Goal: Download file/media

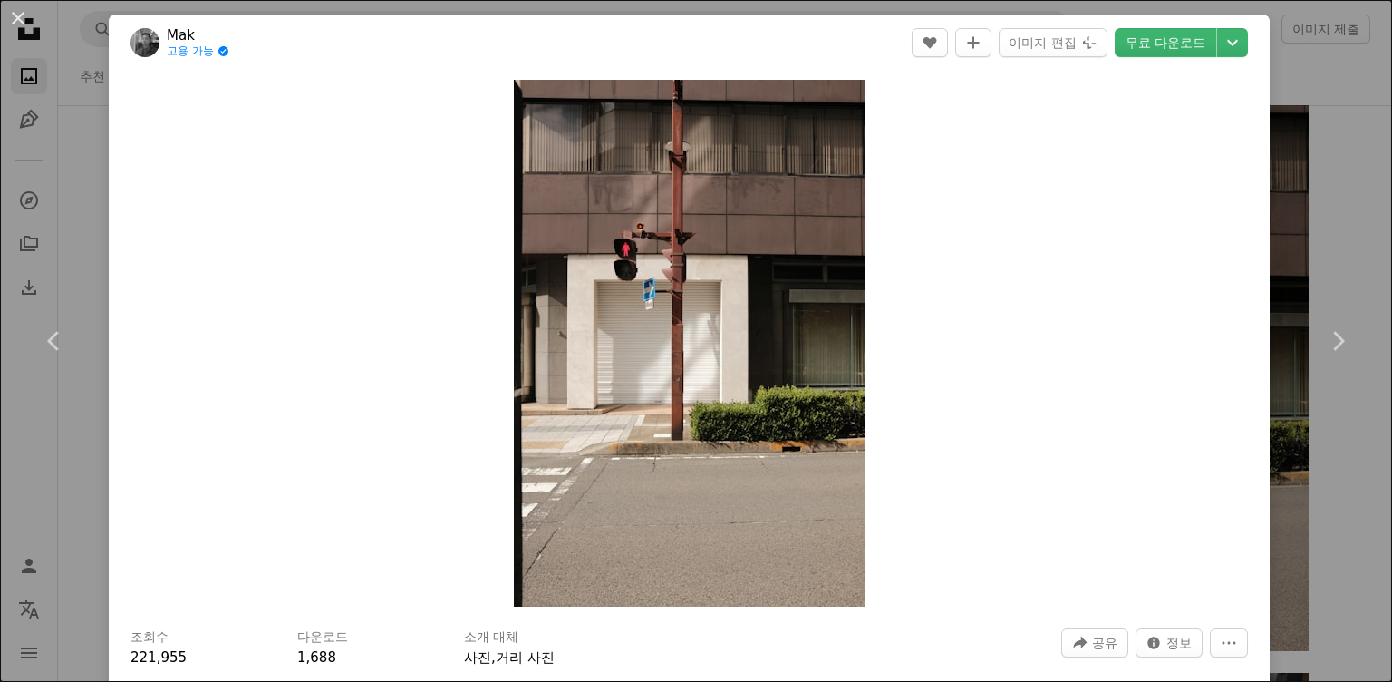
scroll to position [2992, 0]
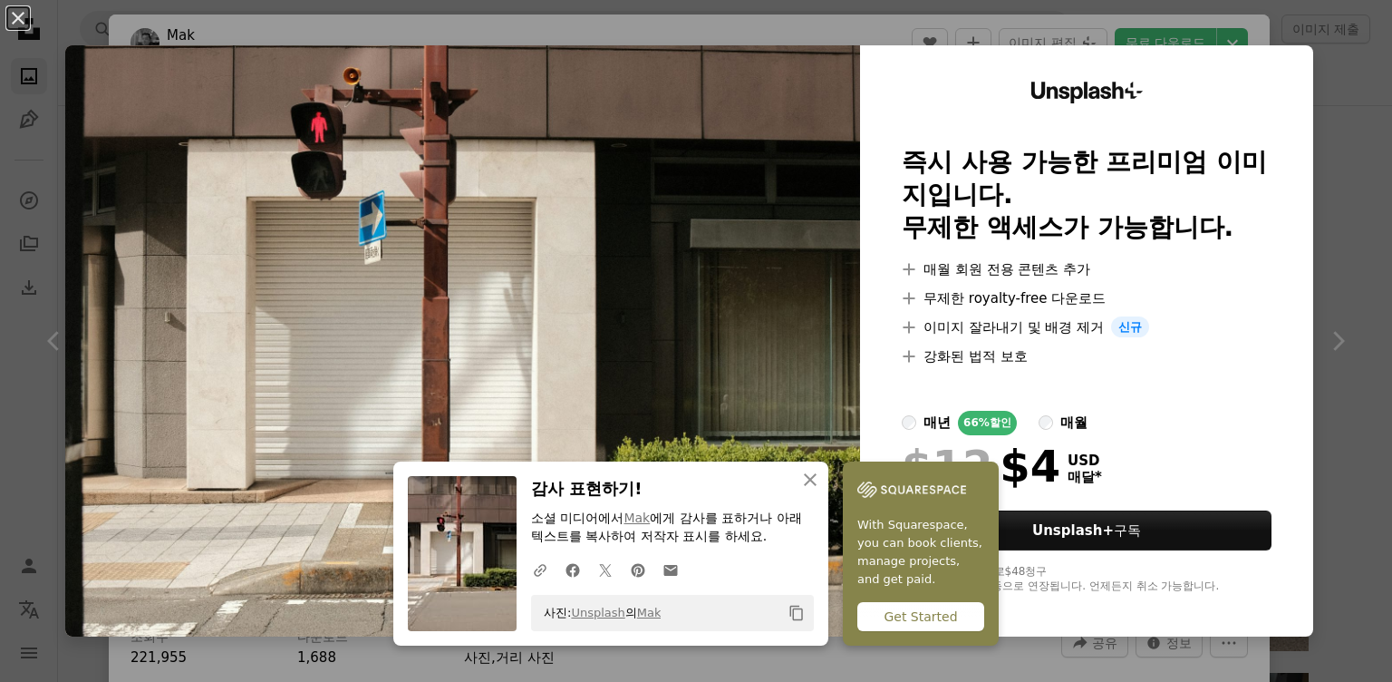
click at [1240, 12] on div "An X shape An X shape 닫기 감사 표현하기! 소셜 미디어에서 [PERSON_NAME] 에게 감사를 표하거나 아래 텍스트를 복사…" at bounding box center [696, 341] width 1392 height 682
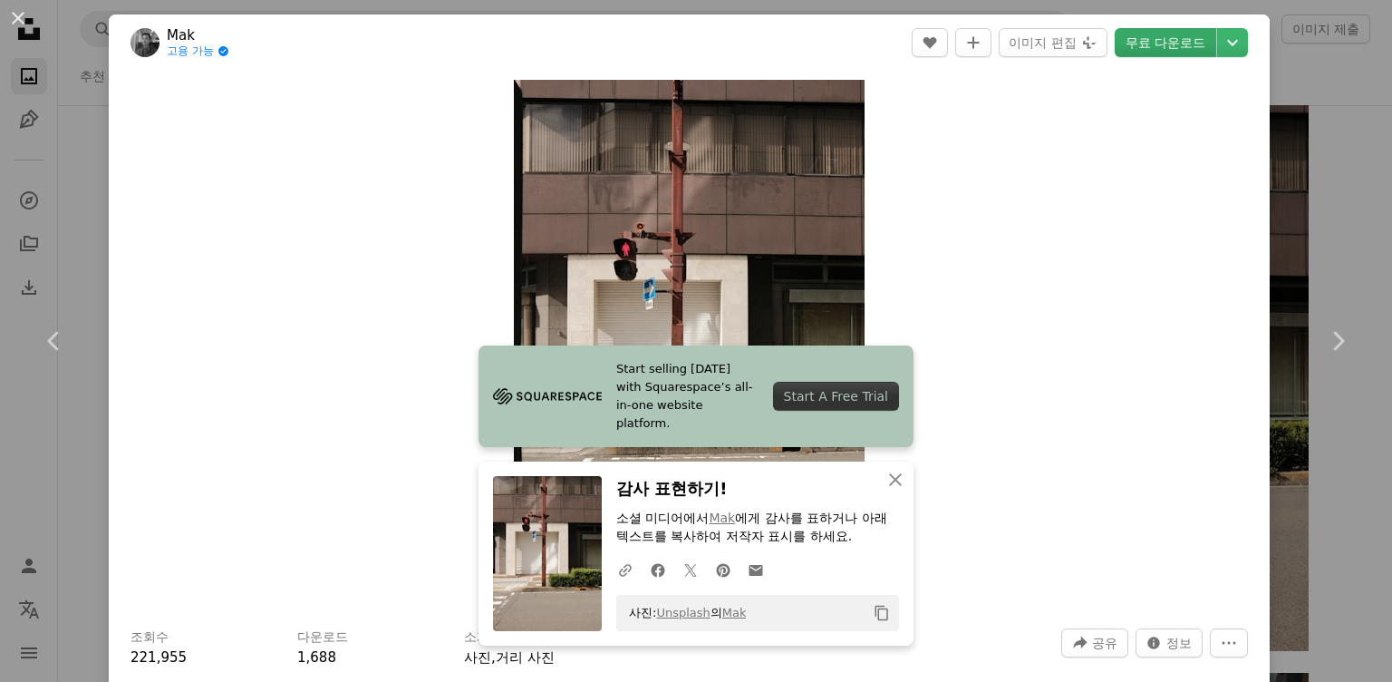
click at [1164, 49] on link "무료 다운로드" at bounding box center [1166, 42] width 102 height 29
